Goal: Answer question/provide support

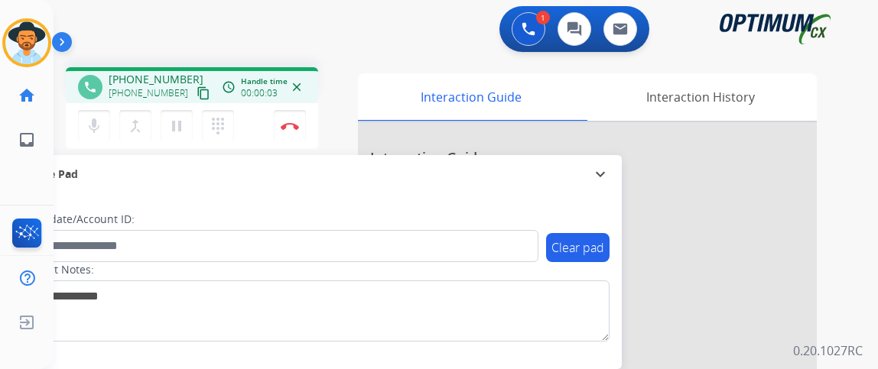
click at [197, 94] on mat-icon "content_copy" at bounding box center [204, 93] width 14 height 14
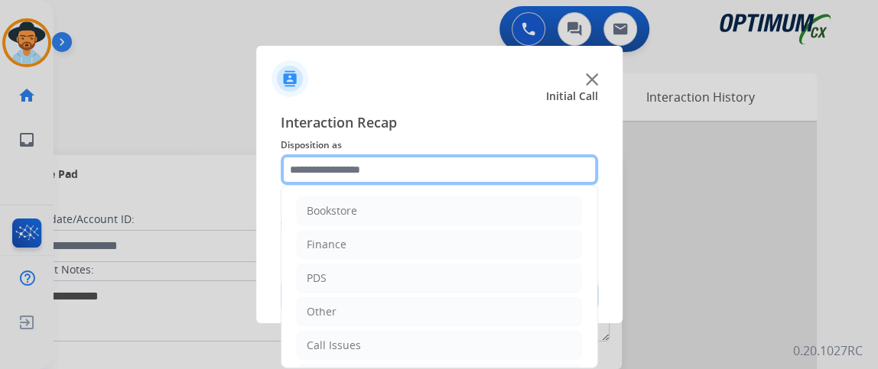
click at [345, 156] on input "text" at bounding box center [439, 169] width 317 height 31
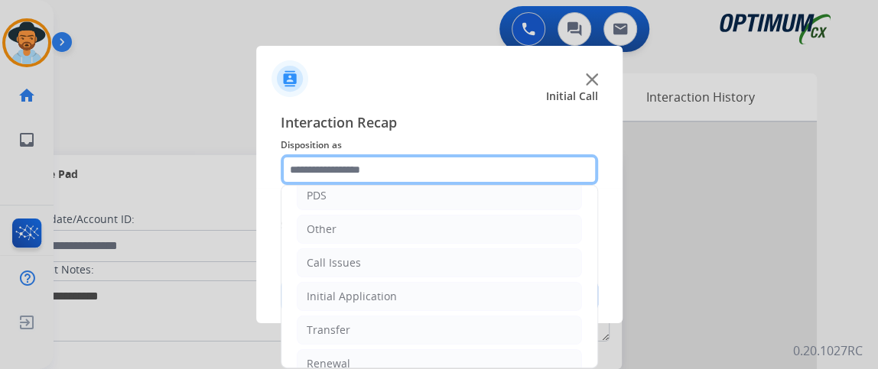
scroll to position [100, 0]
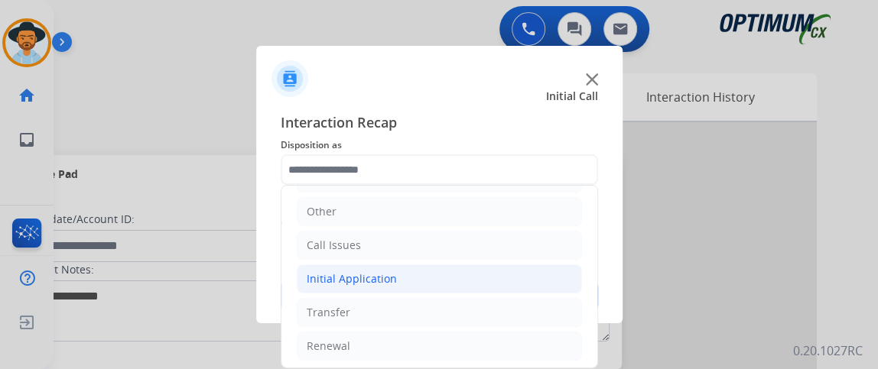
click at [532, 278] on li "Initial Application" at bounding box center [439, 279] width 285 height 29
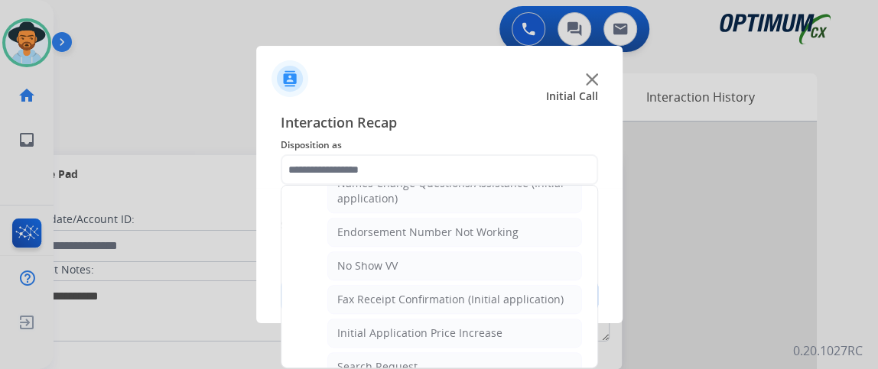
scroll to position [398, 0]
drag, startPoint x: 574, startPoint y: 271, endPoint x: 577, endPoint y: 263, distance: 8.2
click at [577, 263] on ul "Bookstore Finance PDS Other Call Issues Initial Application Credential Resend (…" at bounding box center [439, 341] width 316 height 1109
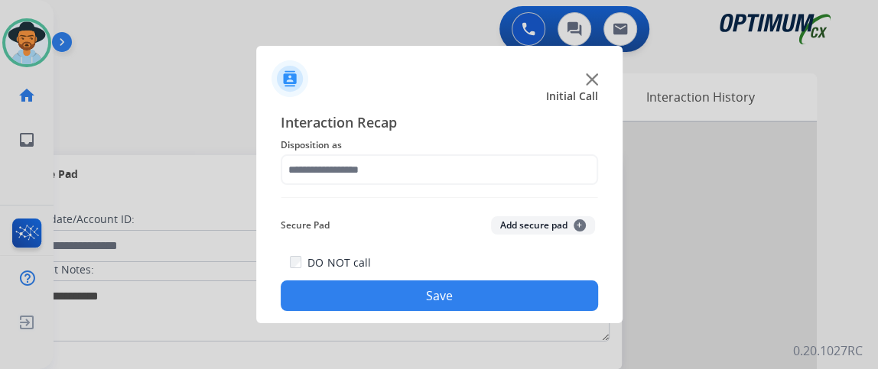
click at [572, 186] on div "Interaction Recap Disposition as Secure Pad Add secure pad + DO NOT call Save" at bounding box center [439, 212] width 317 height 200
click at [572, 185] on div "Interaction Recap Disposition as Secure Pad Add secure pad + DO NOT call Save" at bounding box center [439, 212] width 317 height 200
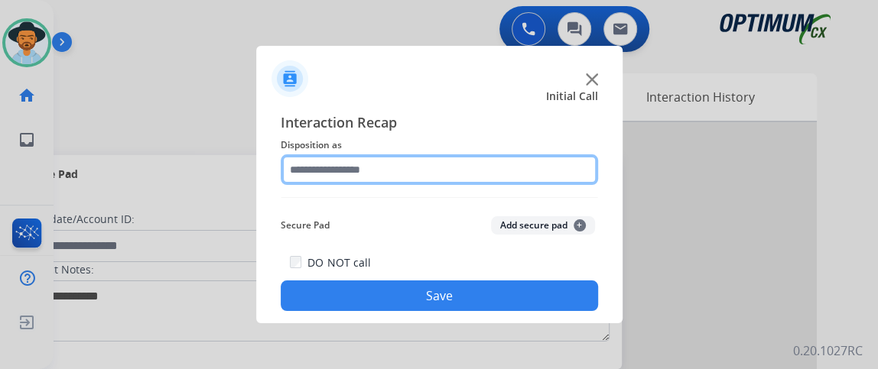
click at [572, 174] on input "text" at bounding box center [439, 169] width 317 height 31
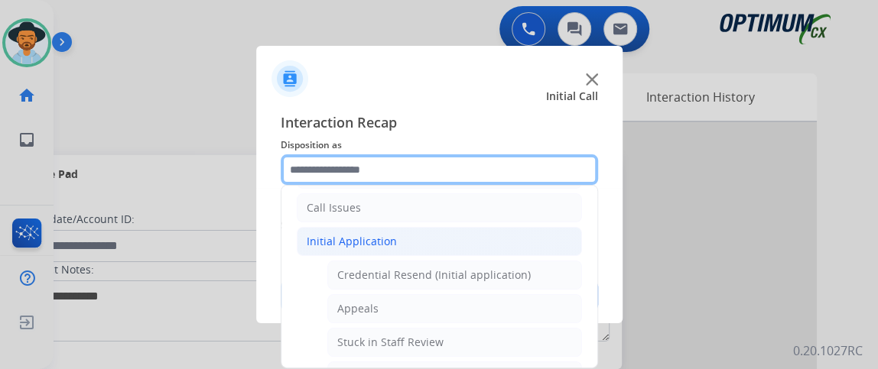
scroll to position [128, 0]
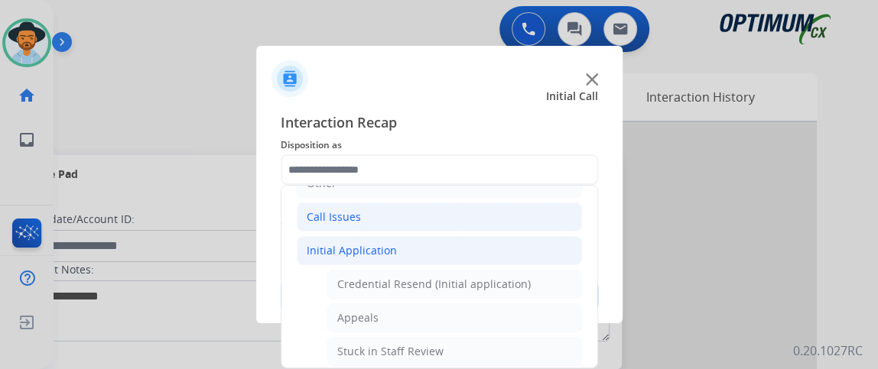
click at [522, 213] on li "Call Issues" at bounding box center [439, 217] width 285 height 29
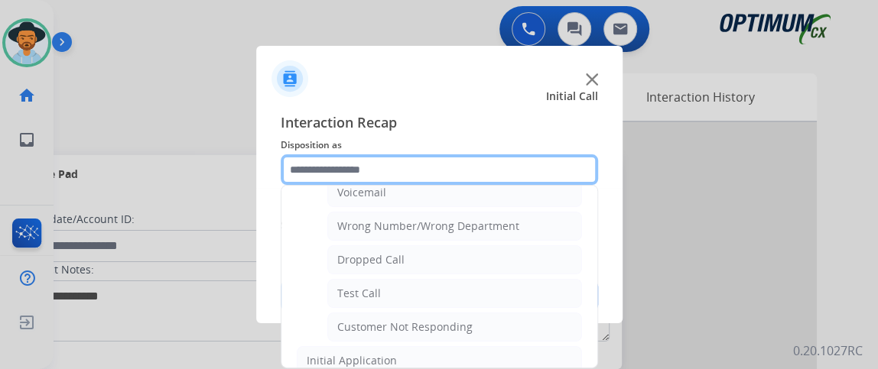
scroll to position [190, 0]
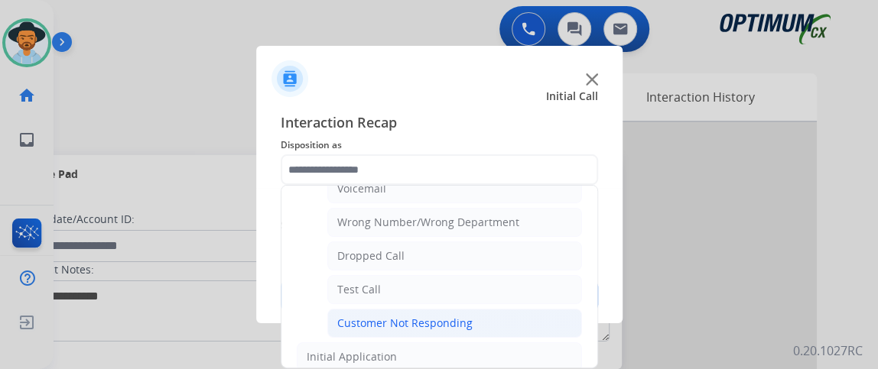
click at [455, 322] on div "Customer Not Responding" at bounding box center [404, 323] width 135 height 15
type input "**********"
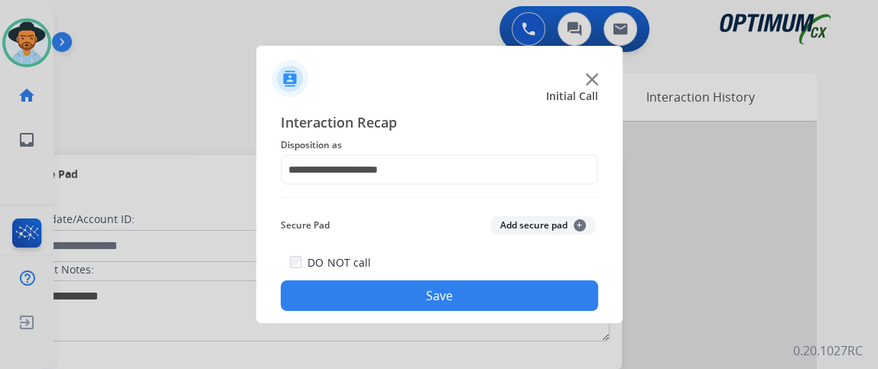
click at [471, 279] on div "DO NOT call Save" at bounding box center [439, 282] width 317 height 58
click at [473, 291] on button "Save" at bounding box center [439, 296] width 317 height 31
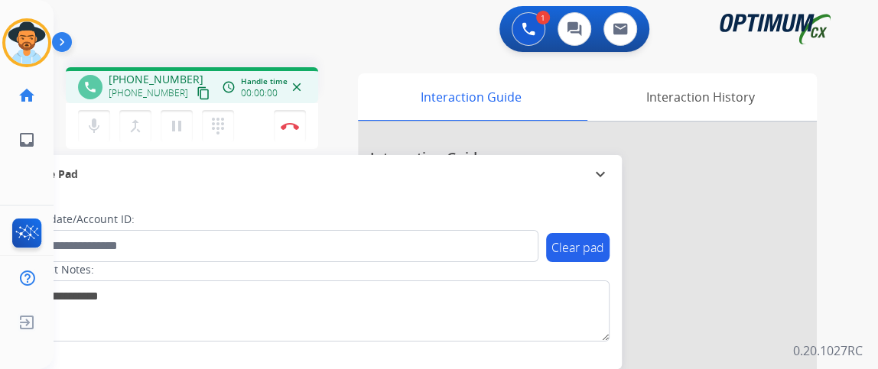
click at [196, 83] on div "phone +16019406940 +16019406940 content_copy access_time Call metrics Queue 00:…" at bounding box center [192, 87] width 228 height 14
click at [197, 86] on mat-icon "content_copy" at bounding box center [204, 93] width 14 height 14
click at [83, 123] on button "mic Mute" at bounding box center [94, 126] width 32 height 32
click at [83, 124] on button "mic_off Mute" at bounding box center [94, 126] width 32 height 32
click at [94, 112] on button "mic Mute" at bounding box center [94, 126] width 32 height 32
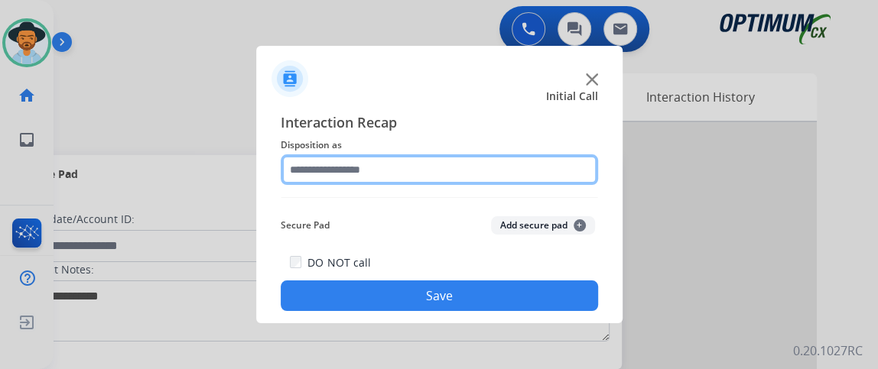
click at [363, 170] on input "text" at bounding box center [439, 169] width 317 height 31
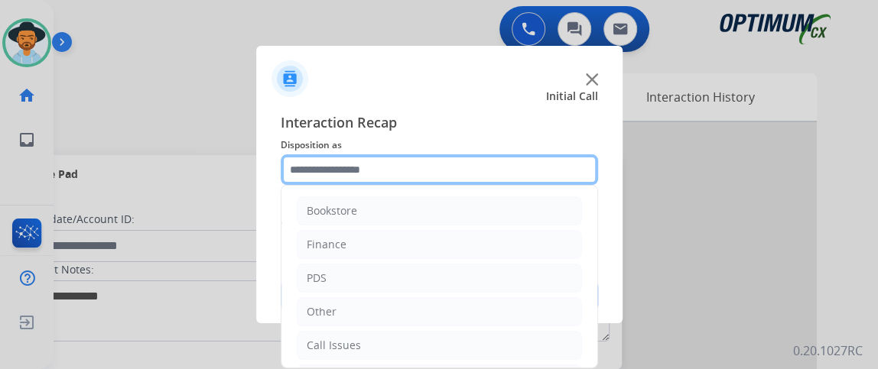
scroll to position [100, 0]
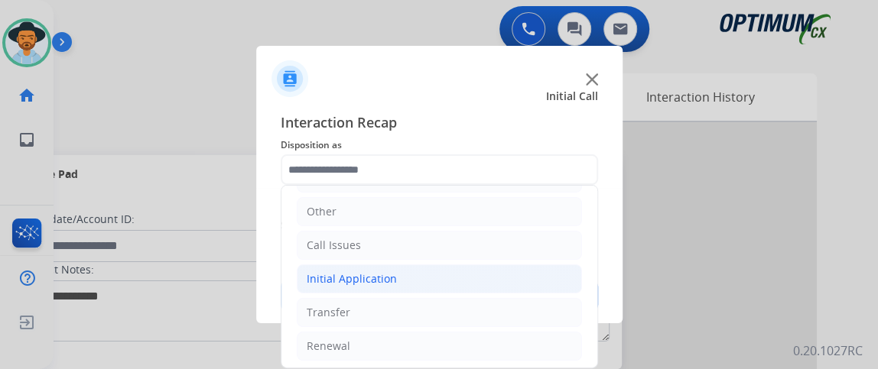
click at [541, 289] on li "Initial Application" at bounding box center [439, 279] width 285 height 29
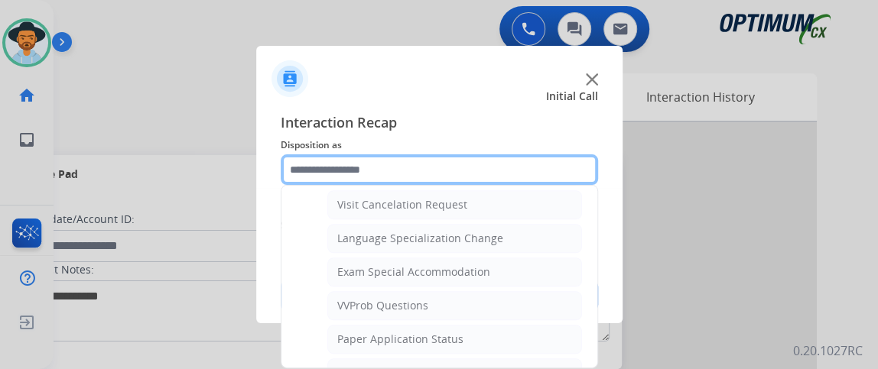
scroll to position [793, 0]
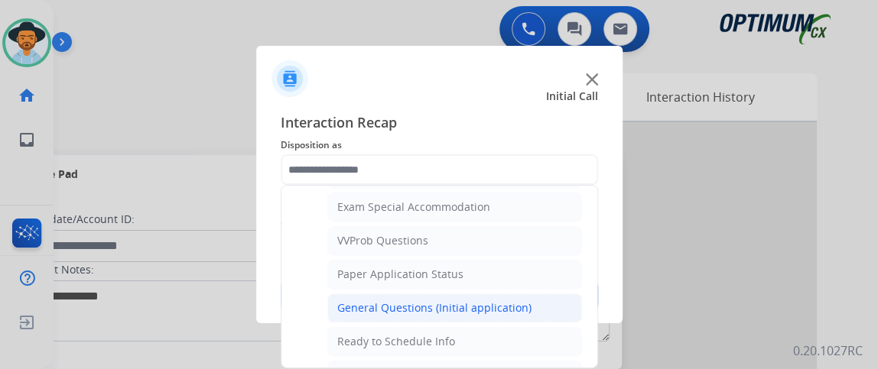
click at [546, 299] on li "General Questions (Initial application)" at bounding box center [454, 308] width 255 height 29
type input "**********"
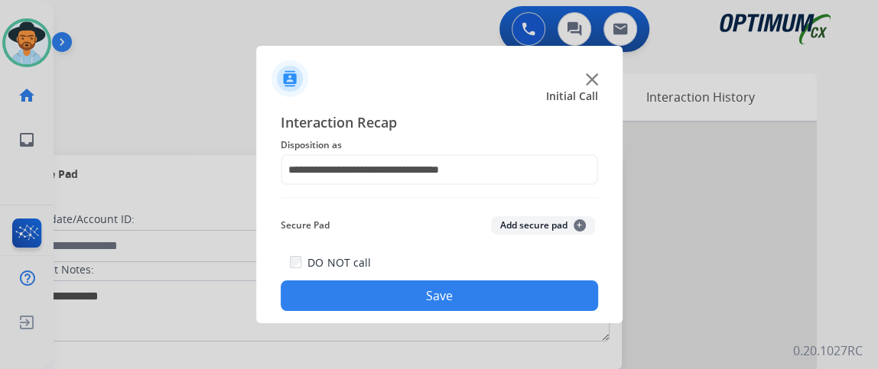
click at [546, 302] on button "Save" at bounding box center [439, 296] width 317 height 31
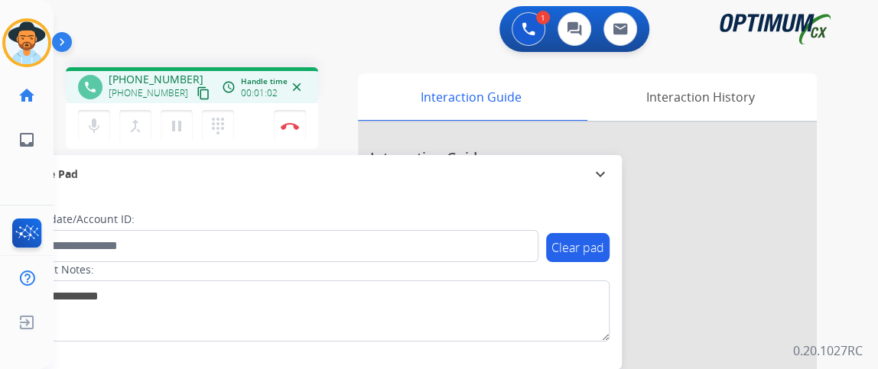
click at [194, 85] on button "content_copy" at bounding box center [203, 93] width 18 height 18
click at [181, 81] on span "+15165079697" at bounding box center [156, 79] width 95 height 15
click at [102, 132] on mat-icon "mic" at bounding box center [94, 126] width 18 height 18
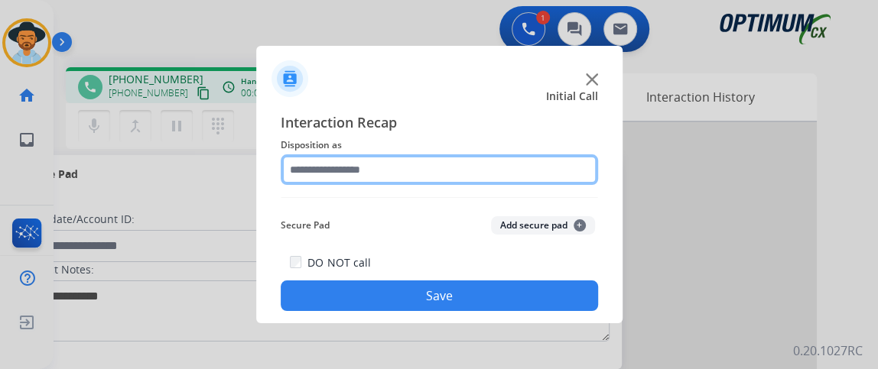
click at [407, 174] on input "text" at bounding box center [439, 169] width 317 height 31
click at [404, 171] on input "text" at bounding box center [439, 169] width 317 height 31
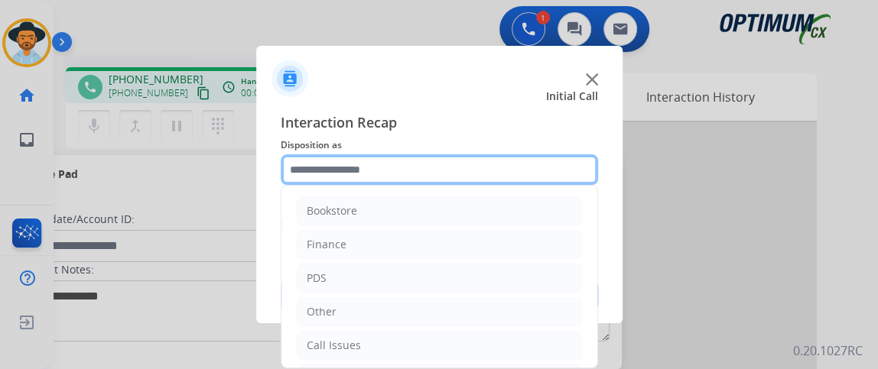
scroll to position [100, 0]
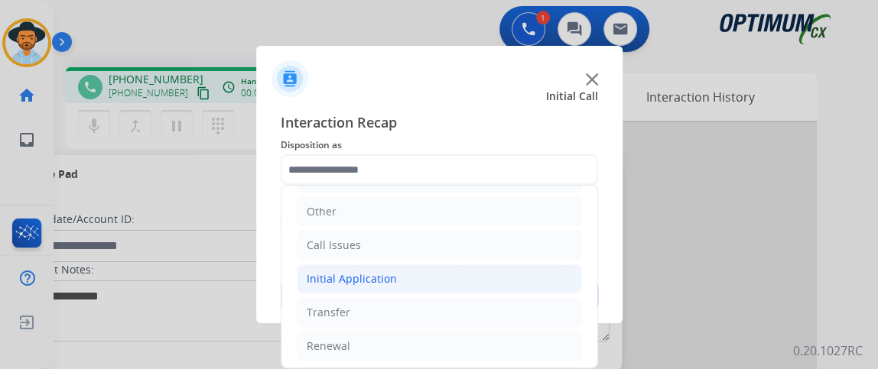
click at [503, 278] on li "Initial Application" at bounding box center [439, 279] width 285 height 29
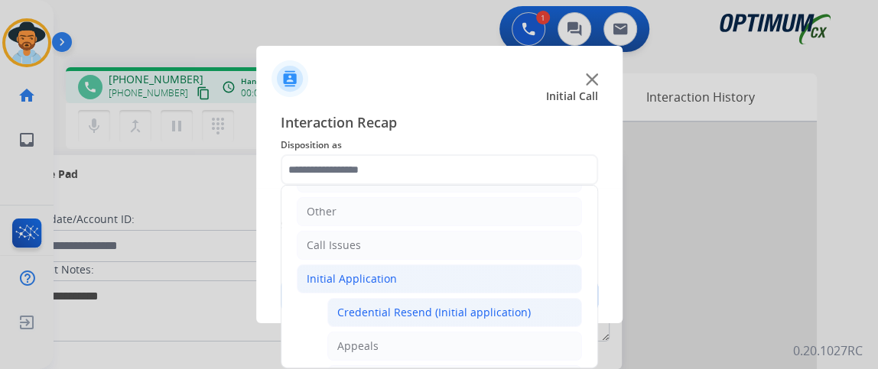
click at [496, 298] on li "Credential Resend (Initial application)" at bounding box center [454, 312] width 255 height 29
type input "**********"
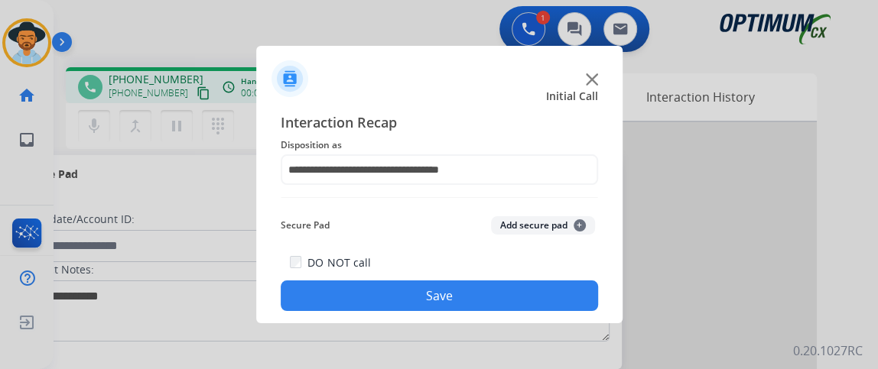
click at [496, 297] on button "Save" at bounding box center [439, 296] width 317 height 31
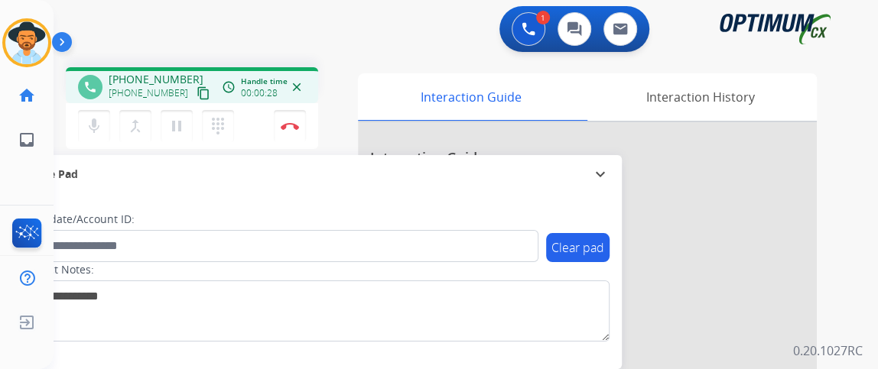
click at [194, 86] on button "content_copy" at bounding box center [203, 93] width 18 height 18
click at [88, 122] on mat-icon "mic" at bounding box center [94, 126] width 18 height 18
click at [88, 123] on mat-icon "mic_off" at bounding box center [94, 126] width 18 height 18
click at [88, 123] on mat-icon "mic" at bounding box center [94, 126] width 18 height 18
click at [88, 123] on mat-icon "mic_off" at bounding box center [94, 126] width 18 height 18
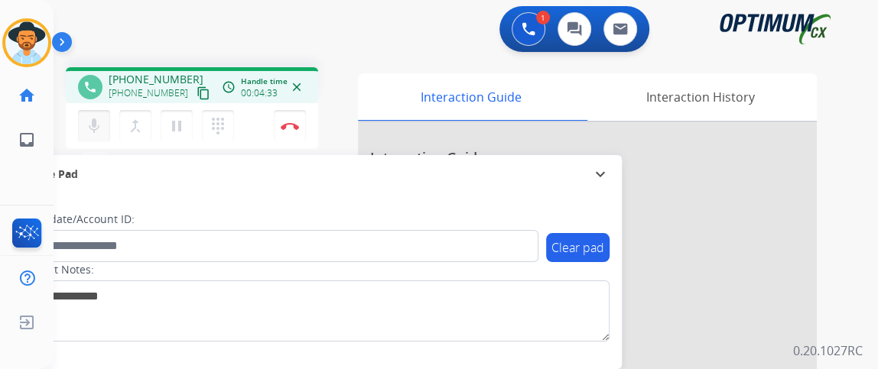
click at [103, 115] on button "mic Mute" at bounding box center [94, 126] width 32 height 32
click at [81, 115] on button "mic_off Mute" at bounding box center [94, 126] width 32 height 32
click at [100, 135] on button "mic Mute" at bounding box center [94, 126] width 32 height 32
click at [107, 189] on div "Secure Pad expand_more" at bounding box center [315, 174] width 614 height 38
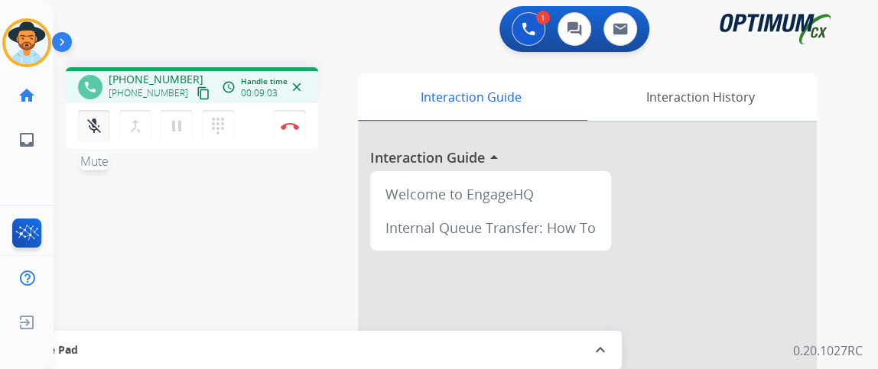
click at [91, 117] on mat-icon "mic_off" at bounding box center [94, 126] width 18 height 18
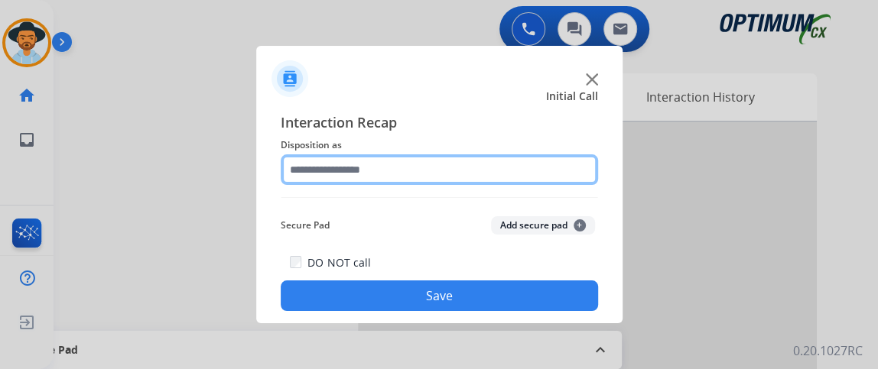
click at [374, 173] on input "text" at bounding box center [439, 169] width 317 height 31
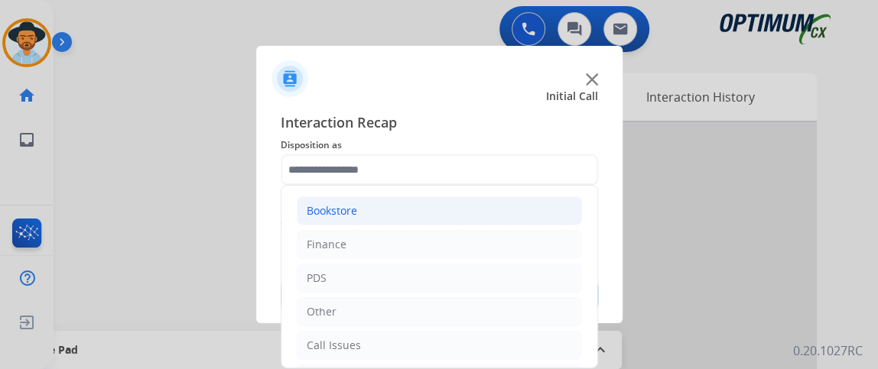
click at [514, 220] on li "Bookstore" at bounding box center [439, 211] width 285 height 29
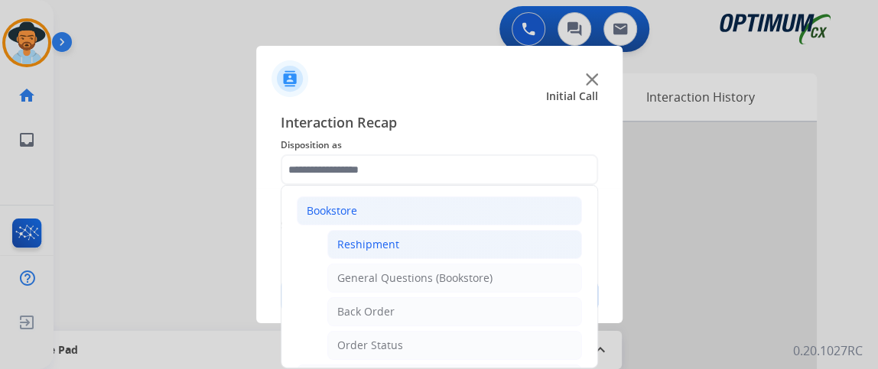
click at [509, 249] on li "Reshipment" at bounding box center [454, 244] width 255 height 29
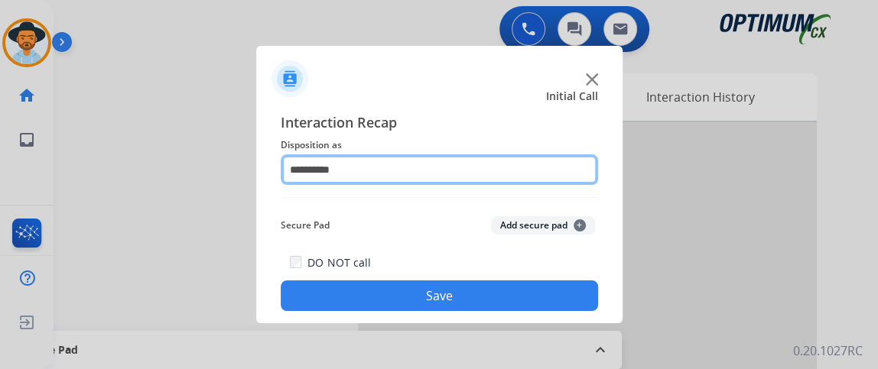
click at [486, 162] on input "**********" at bounding box center [439, 169] width 317 height 31
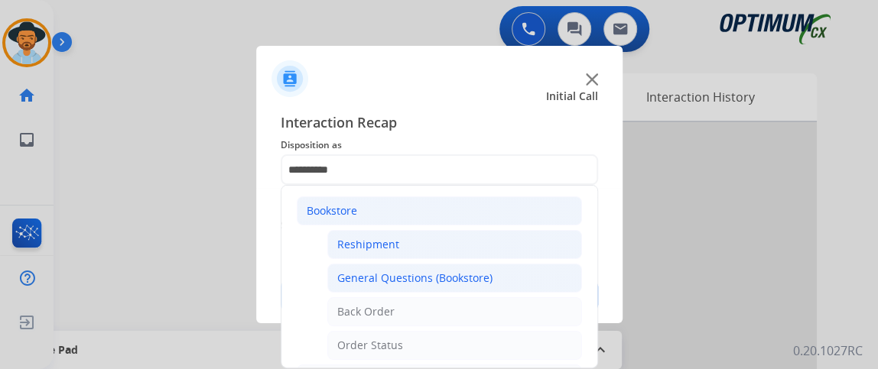
click at [470, 284] on div "General Questions (Bookstore)" at bounding box center [414, 278] width 155 height 15
type input "**********"
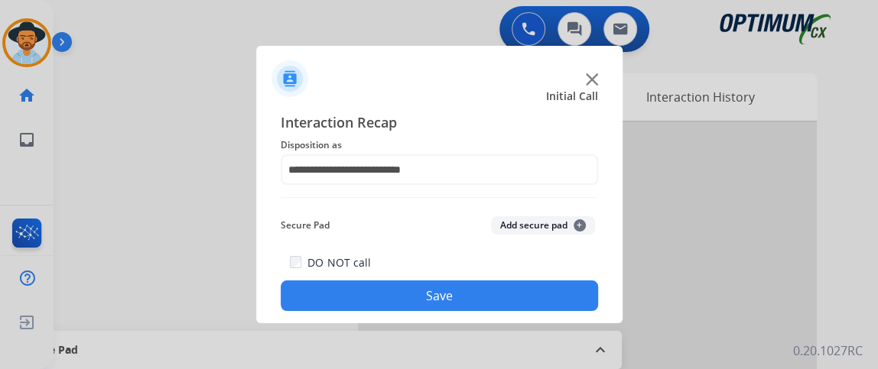
click at [467, 299] on button "Save" at bounding box center [439, 296] width 317 height 31
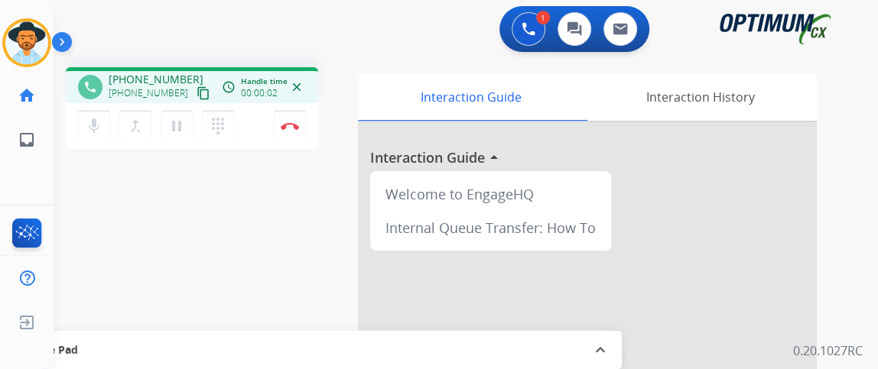
click at [197, 95] on mat-icon "content_copy" at bounding box center [204, 93] width 14 height 14
click at [102, 122] on mat-icon "mic" at bounding box center [94, 126] width 18 height 18
click at [102, 122] on mat-icon "mic_off" at bounding box center [94, 126] width 18 height 18
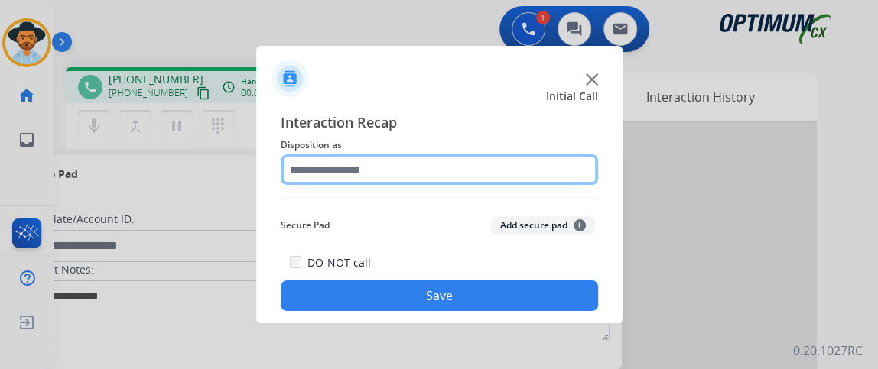
click at [407, 180] on input "text" at bounding box center [439, 169] width 317 height 31
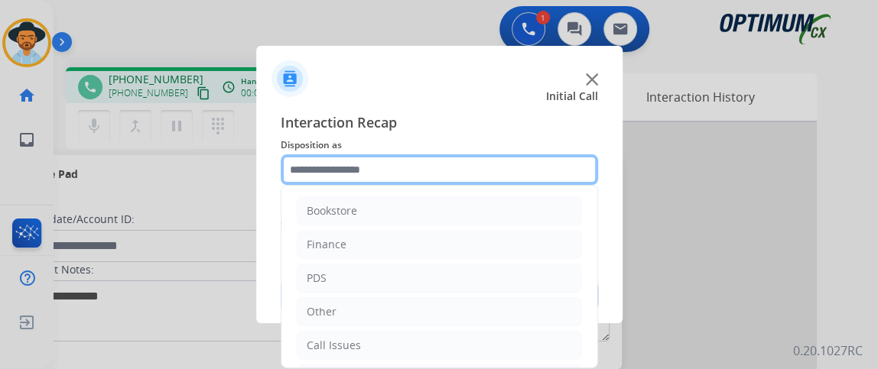
scroll to position [100, 0]
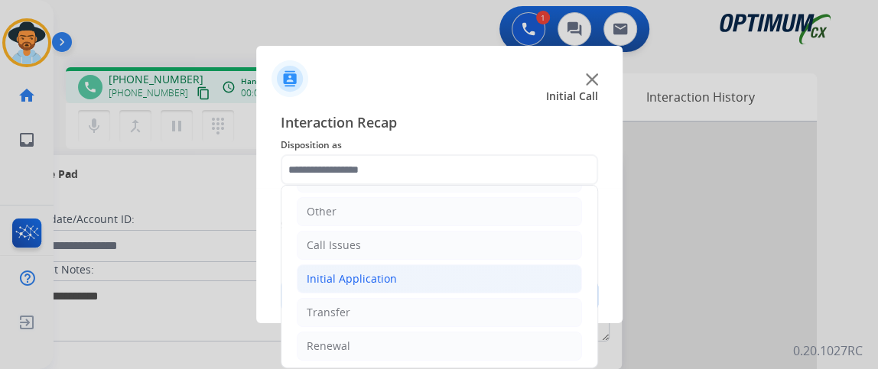
click at [514, 276] on li "Initial Application" at bounding box center [439, 279] width 285 height 29
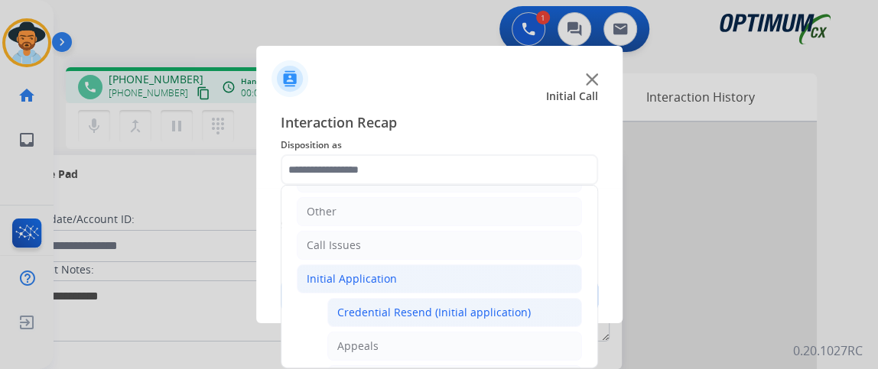
click at [512, 305] on div "Credential Resend (Initial application)" at bounding box center [433, 312] width 193 height 15
click at [512, 302] on button "Save" at bounding box center [439, 296] width 317 height 31
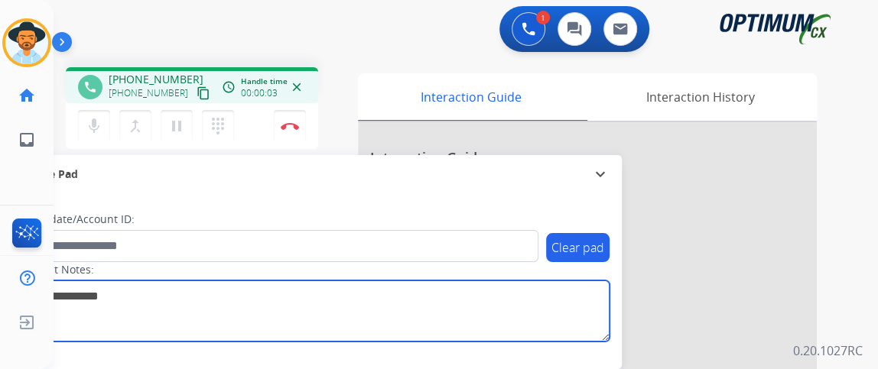
click at [512, 302] on textarea at bounding box center [314, 311] width 590 height 61
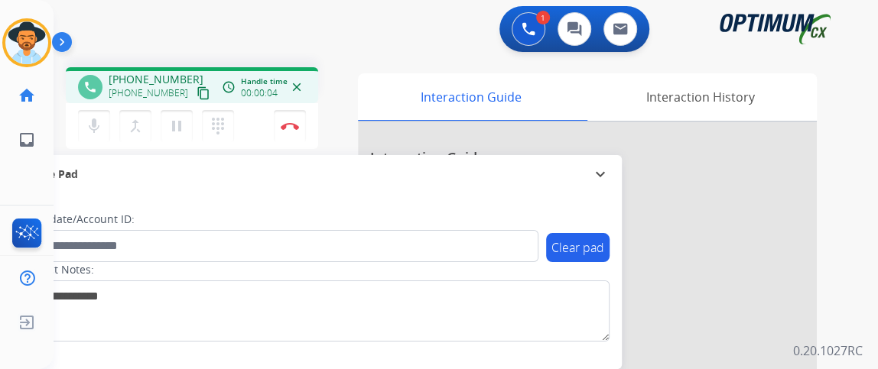
click at [197, 93] on mat-icon "content_copy" at bounding box center [204, 93] width 14 height 14
click at [94, 111] on button "mic Mute" at bounding box center [94, 126] width 32 height 32
click at [92, 115] on button "mic_off Mute" at bounding box center [94, 126] width 32 height 32
click at [102, 123] on mat-icon "mic" at bounding box center [94, 126] width 18 height 18
click at [87, 128] on mat-icon "mic_off" at bounding box center [94, 126] width 18 height 18
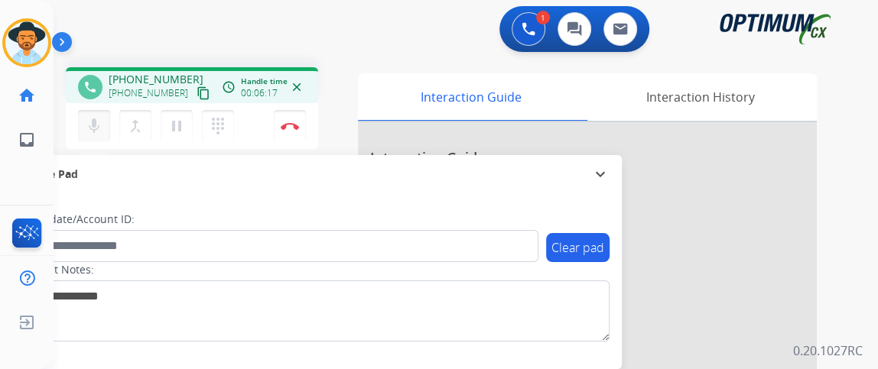
click at [98, 123] on mat-icon "mic" at bounding box center [94, 126] width 18 height 18
click at [295, 125] on img at bounding box center [290, 126] width 18 height 8
click at [296, 132] on button "Disconnect" at bounding box center [290, 126] width 32 height 32
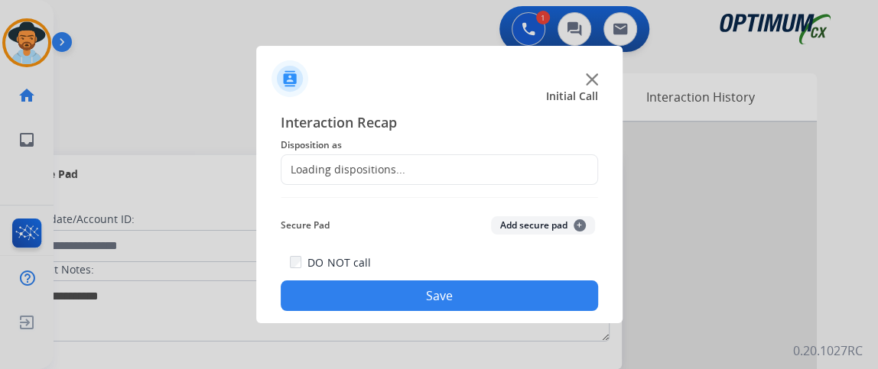
click at [395, 170] on div "Loading dispositions..." at bounding box center [343, 169] width 124 height 15
click at [398, 170] on div "Loading dispositions..." at bounding box center [343, 169] width 124 height 15
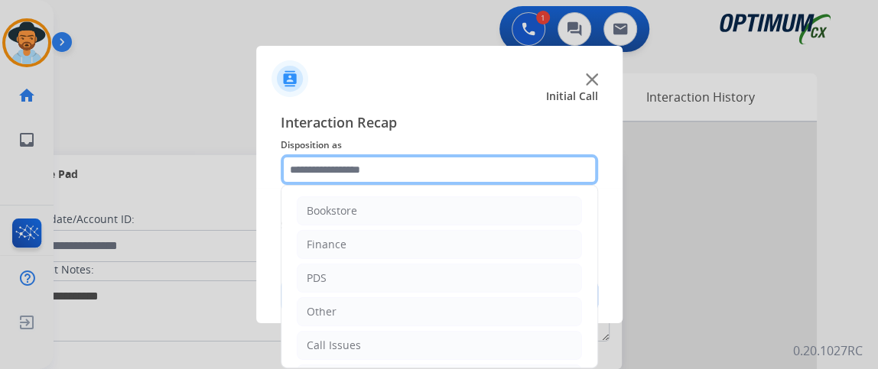
click at [399, 171] on input "text" at bounding box center [439, 169] width 317 height 31
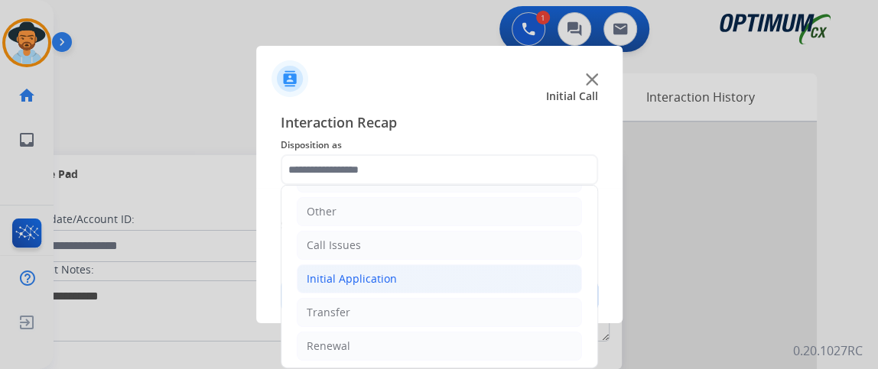
click at [486, 281] on li "Initial Application" at bounding box center [439, 279] width 285 height 29
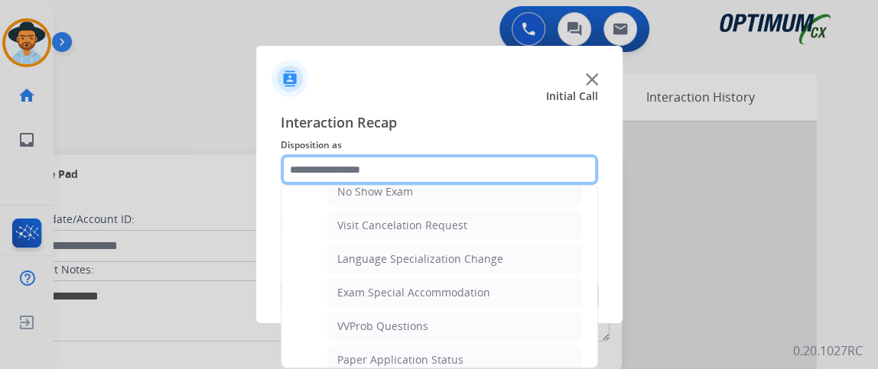
scroll to position [754, 0]
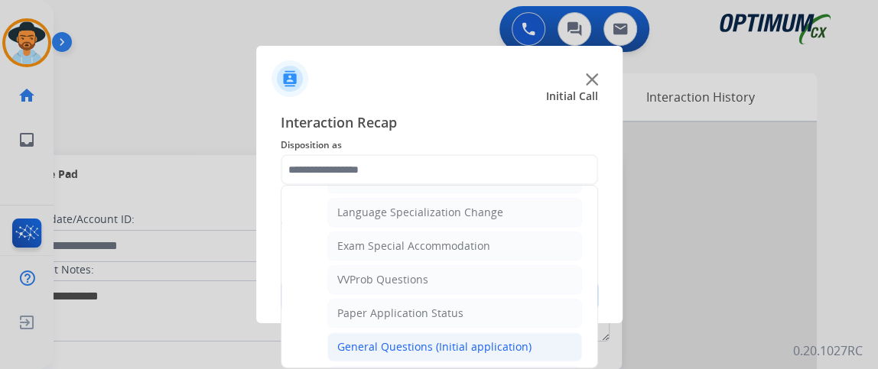
click at [550, 333] on li "General Questions (Initial application)" at bounding box center [454, 347] width 255 height 29
type input "**********"
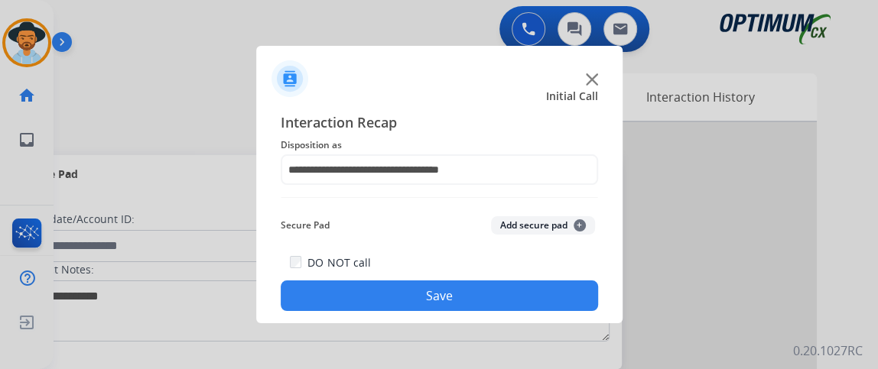
click at [533, 301] on button "Save" at bounding box center [439, 296] width 317 height 31
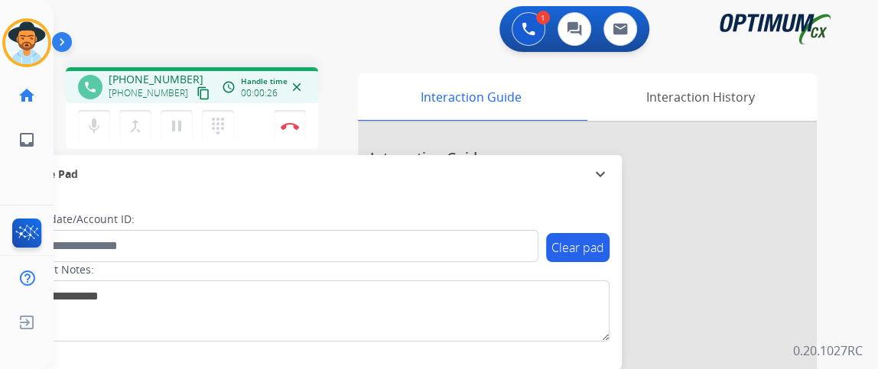
click at [197, 96] on mat-icon "content_copy" at bounding box center [204, 93] width 14 height 14
click at [102, 128] on mat-icon "mic" at bounding box center [94, 126] width 18 height 18
click at [91, 128] on mat-icon "mic_off" at bounding box center [94, 126] width 18 height 18
click at [304, 154] on div "phone +18043052680 +18043052680 content_copy access_time Call metrics Queue 00:…" at bounding box center [448, 374] width 788 height 638
click at [296, 118] on button "Disconnect" at bounding box center [290, 126] width 32 height 32
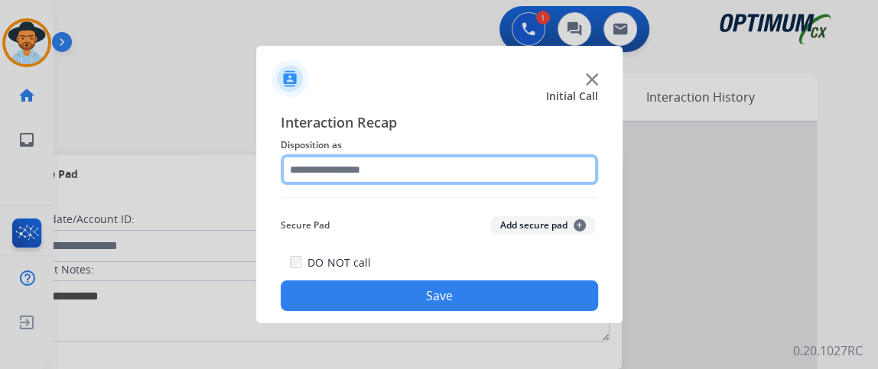
click at [560, 174] on input "text" at bounding box center [439, 169] width 317 height 31
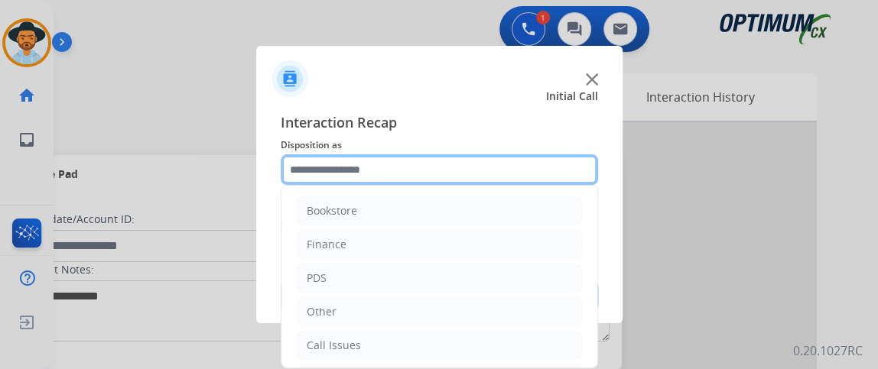
scroll to position [100, 0]
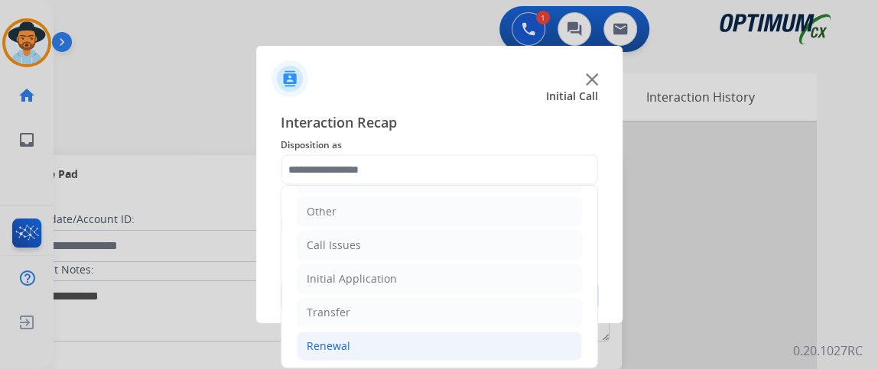
click at [471, 343] on li "Renewal" at bounding box center [439, 346] width 285 height 29
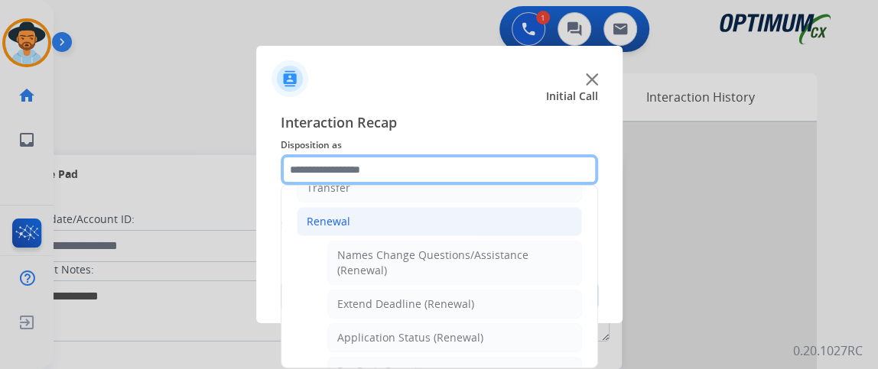
scroll to position [226, 0]
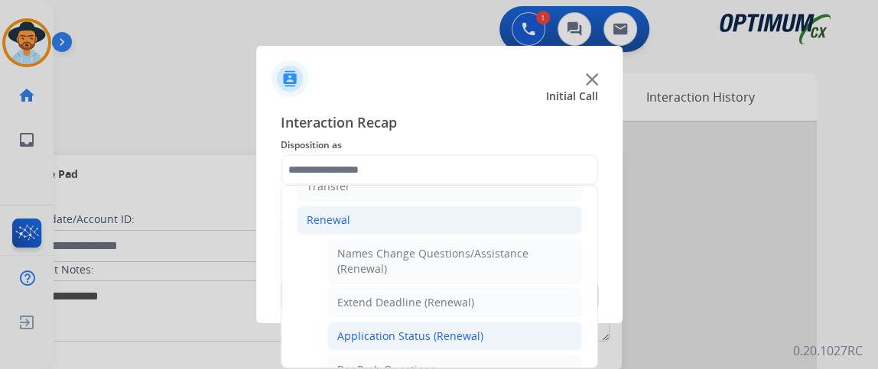
click at [521, 327] on li "Application Status (Renewal)" at bounding box center [454, 336] width 255 height 29
type input "**********"
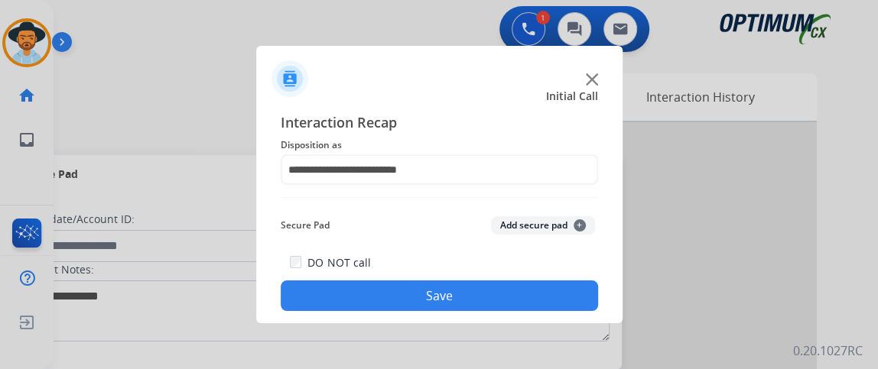
click at [510, 315] on div "**********" at bounding box center [439, 211] width 366 height 224
click at [506, 313] on div "**********" at bounding box center [439, 211] width 366 height 224
click at [506, 324] on div at bounding box center [439, 184] width 878 height 369
click at [500, 302] on button "Save" at bounding box center [439, 296] width 317 height 31
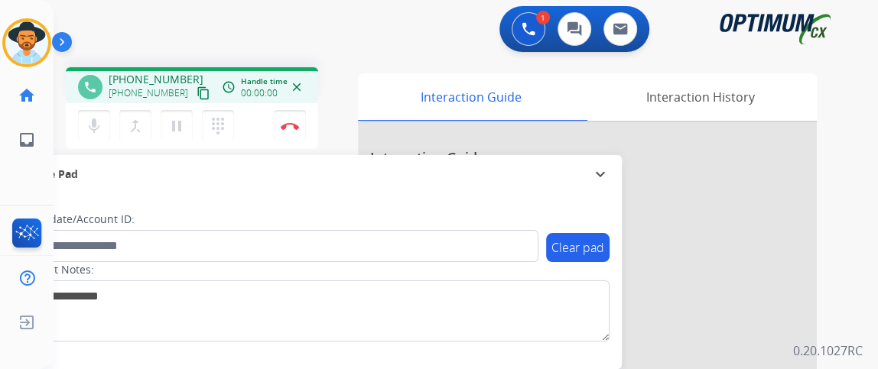
click at [197, 89] on mat-icon "content_copy" at bounding box center [204, 93] width 14 height 14
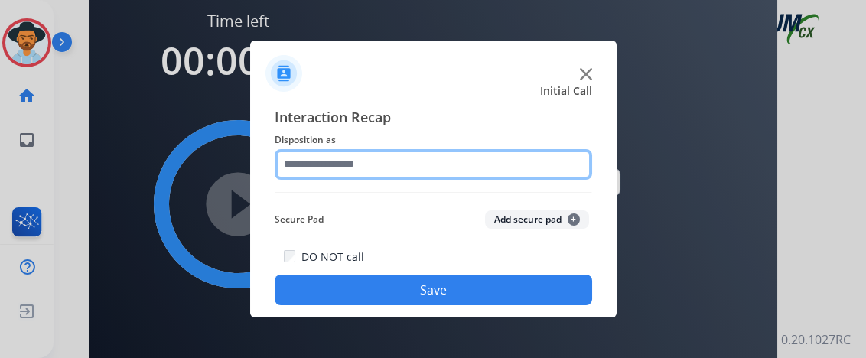
click at [530, 158] on input "text" at bounding box center [433, 164] width 317 height 31
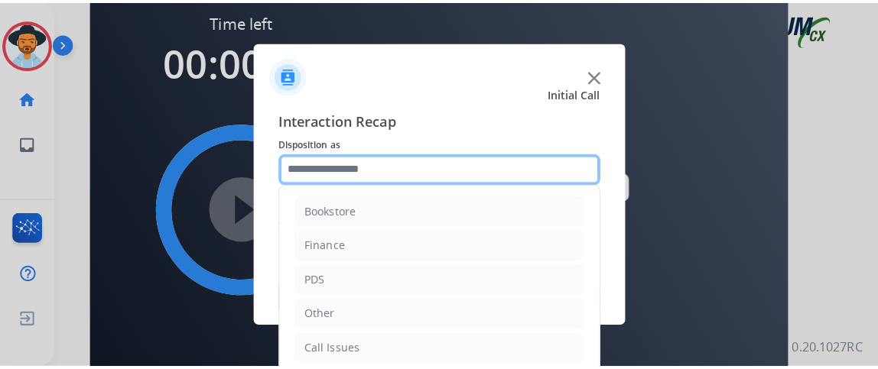
scroll to position [100, 0]
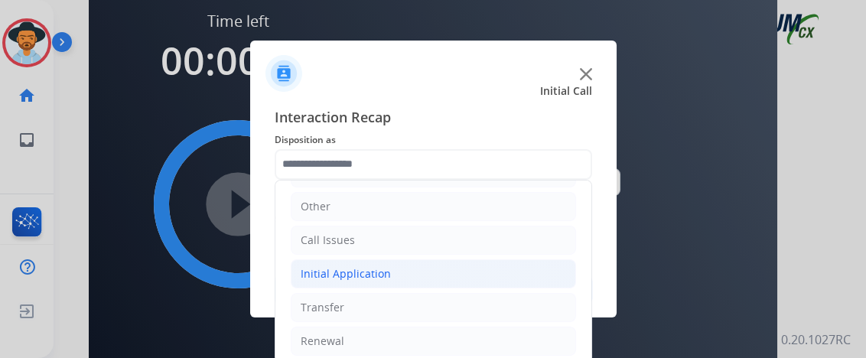
click at [536, 274] on li "Initial Application" at bounding box center [433, 273] width 285 height 29
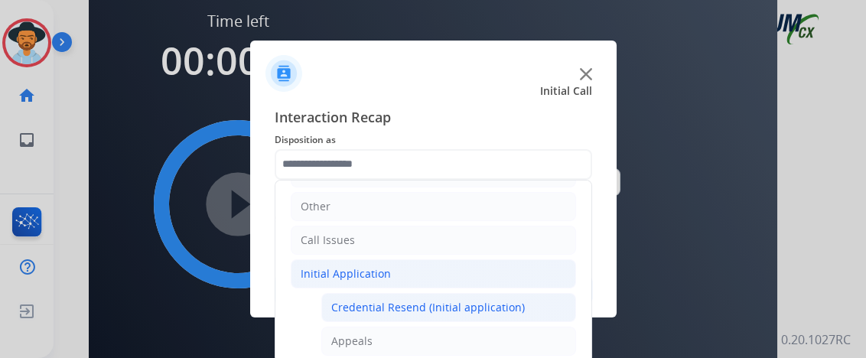
click at [517, 303] on li "Credential Resend (Initial application)" at bounding box center [448, 307] width 255 height 29
type input "**********"
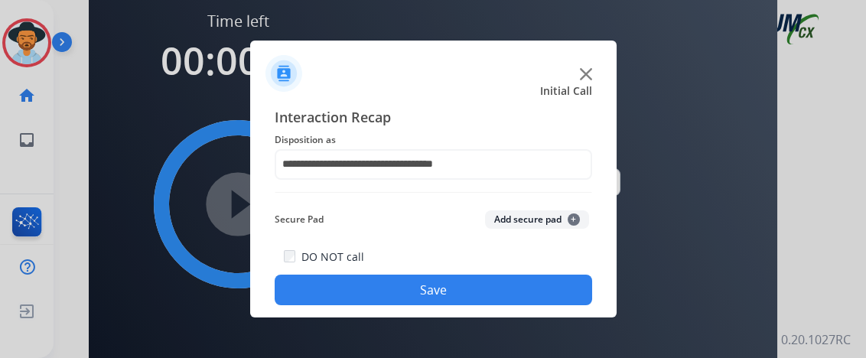
click at [509, 294] on button "Save" at bounding box center [433, 290] width 317 height 31
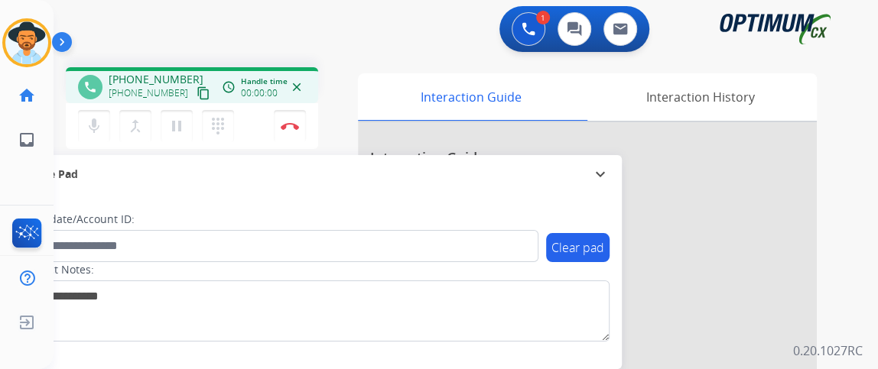
click at [197, 96] on mat-icon "content_copy" at bounding box center [204, 93] width 14 height 14
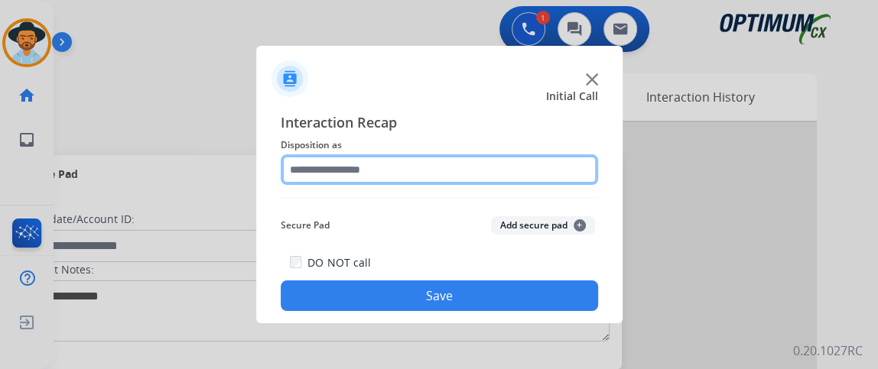
click at [415, 169] on input "text" at bounding box center [439, 169] width 317 height 31
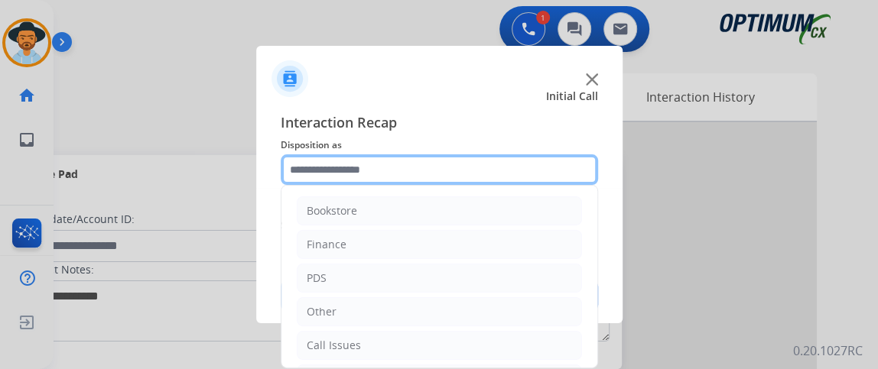
scroll to position [100, 0]
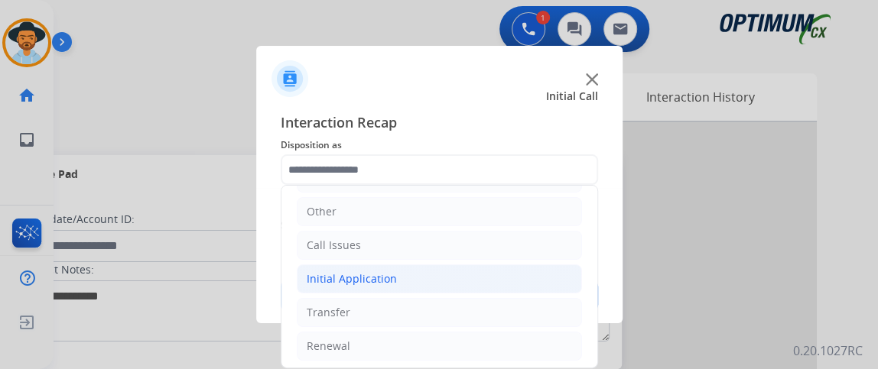
click at [487, 266] on li "Initial Application" at bounding box center [439, 279] width 285 height 29
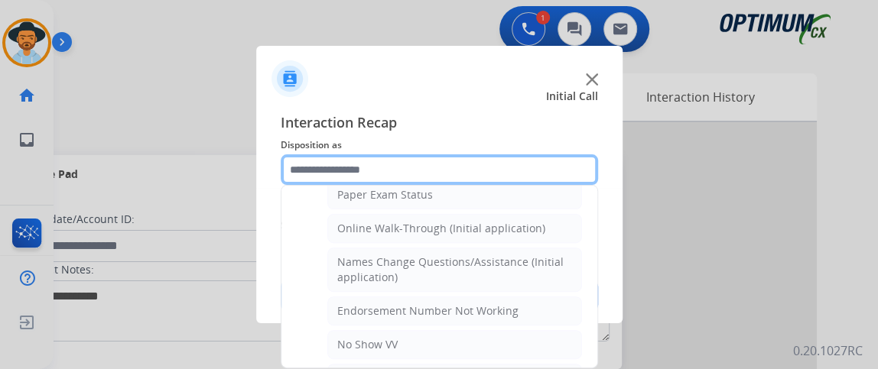
scroll to position [306, 0]
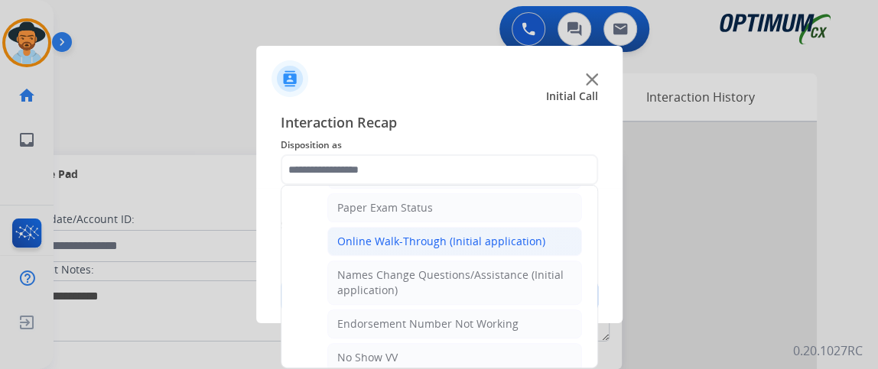
click at [546, 245] on li "Online Walk-Through (Initial application)" at bounding box center [454, 241] width 255 height 29
type input "**********"
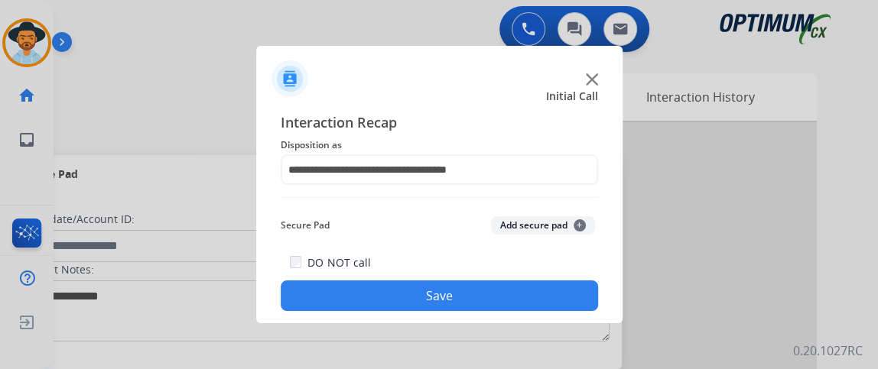
click at [529, 277] on div "DO NOT call Save" at bounding box center [439, 282] width 317 height 58
click at [528, 294] on button "Save" at bounding box center [439, 296] width 317 height 31
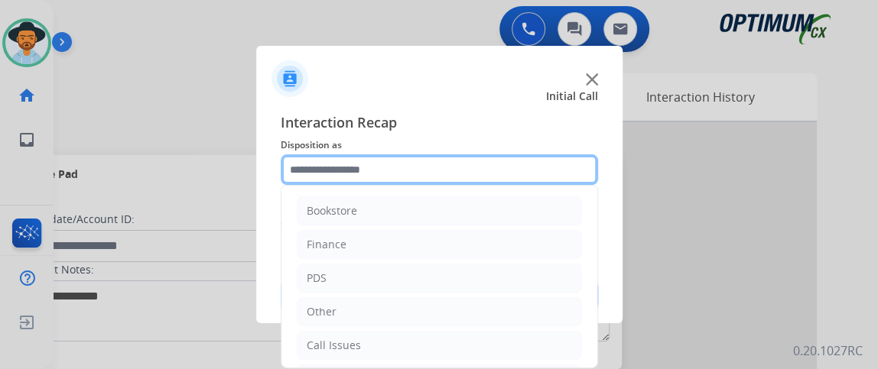
click at [507, 171] on input "text" at bounding box center [439, 169] width 317 height 31
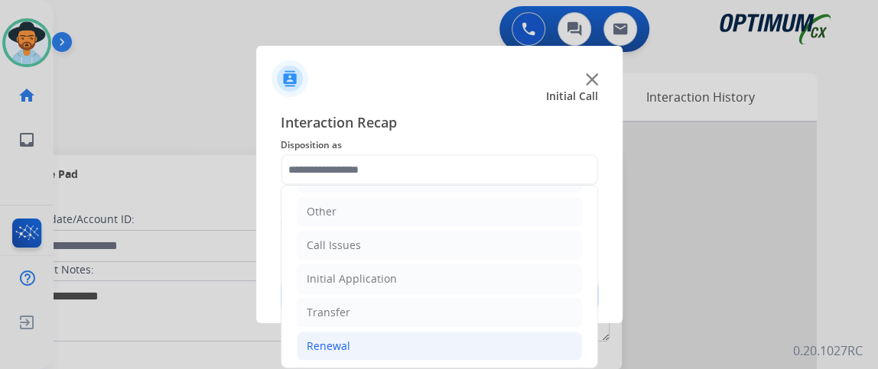
click at [476, 343] on li "Renewal" at bounding box center [439, 346] width 285 height 29
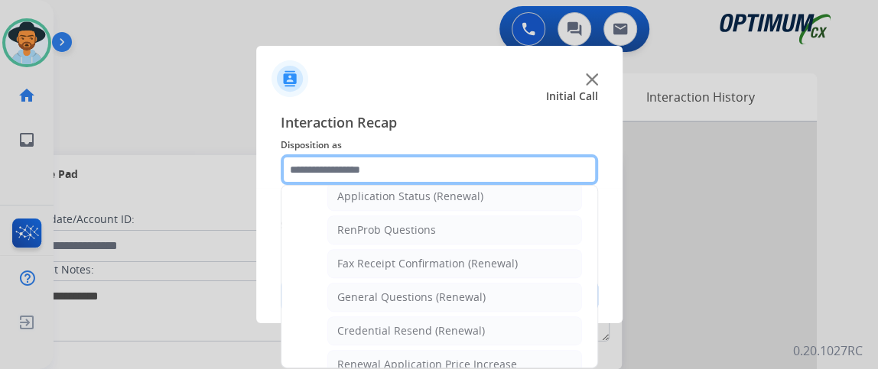
scroll to position [541, 0]
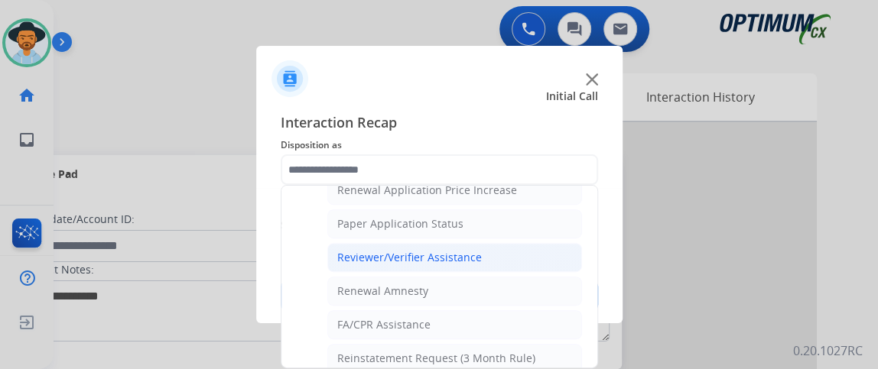
click at [502, 257] on li "Reviewer/Verifier Assistance" at bounding box center [454, 257] width 255 height 29
type input "**********"
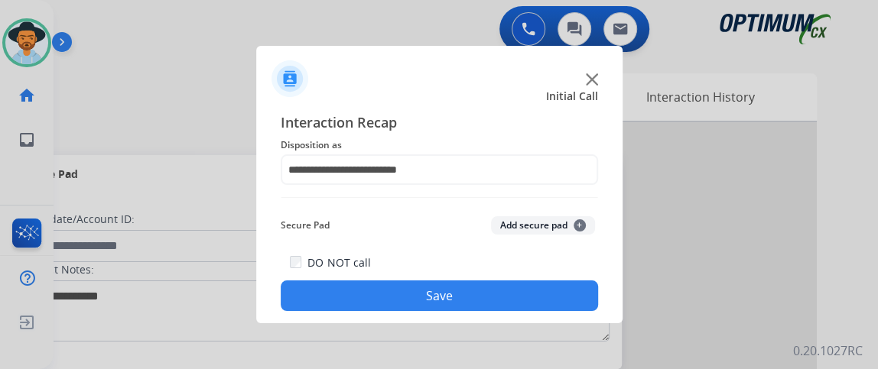
click at [468, 309] on button "Save" at bounding box center [439, 296] width 317 height 31
